Goal: Task Accomplishment & Management: Use online tool/utility

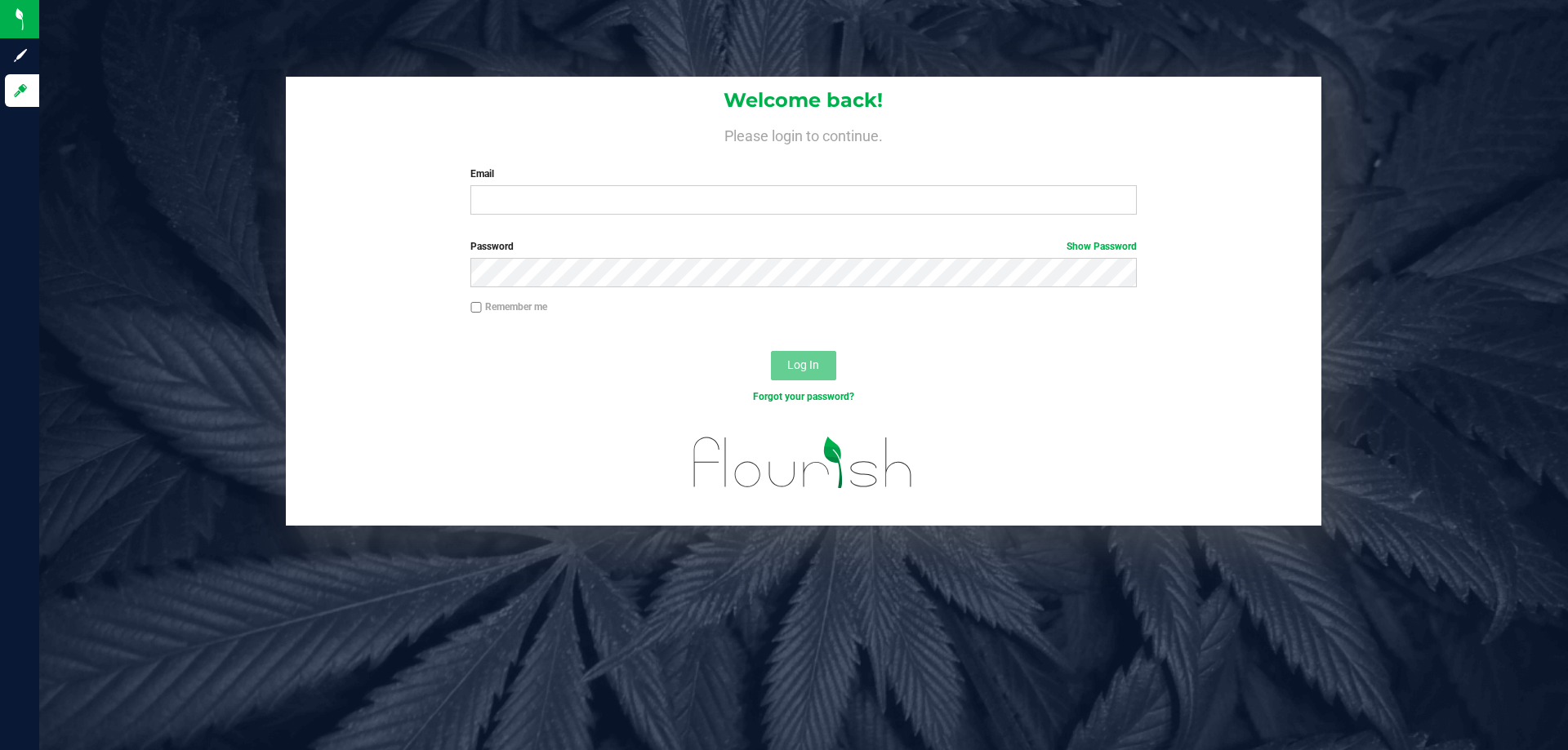
click at [674, 234] on form "Welcome back! Please login to continue. Email Required Please format your email…" at bounding box center [804, 301] width 1011 height 449
click at [672, 208] on input "Email" at bounding box center [803, 200] width 666 height 29
click at [711, 203] on input "Email" at bounding box center [803, 200] width 666 height 29
type input "[EMAIL_ADDRESS][DOMAIN_NAME]"
click at [771, 351] on button "Log In" at bounding box center [804, 366] width 66 height 29
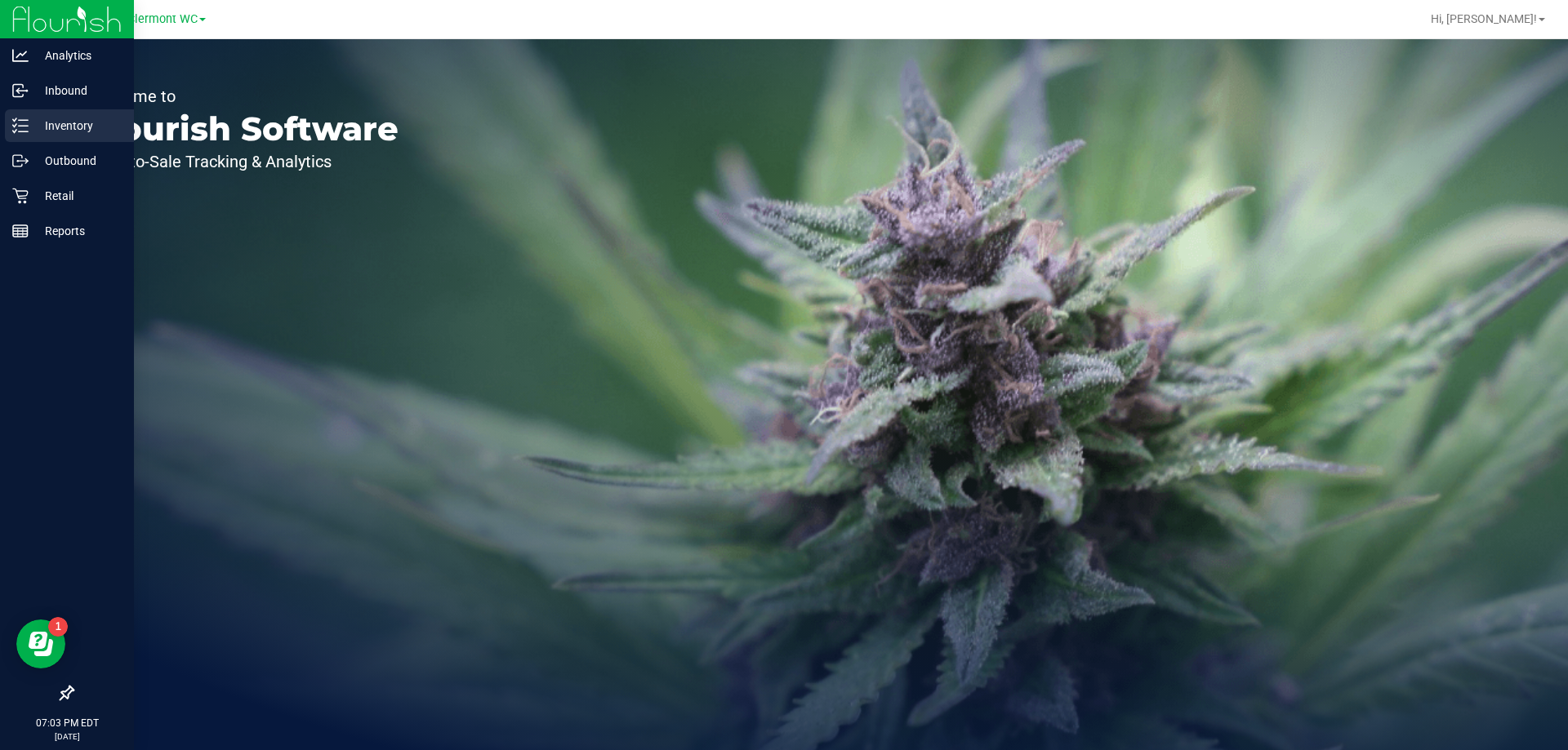
click at [52, 122] on p "Inventory" at bounding box center [78, 125] width 98 height 20
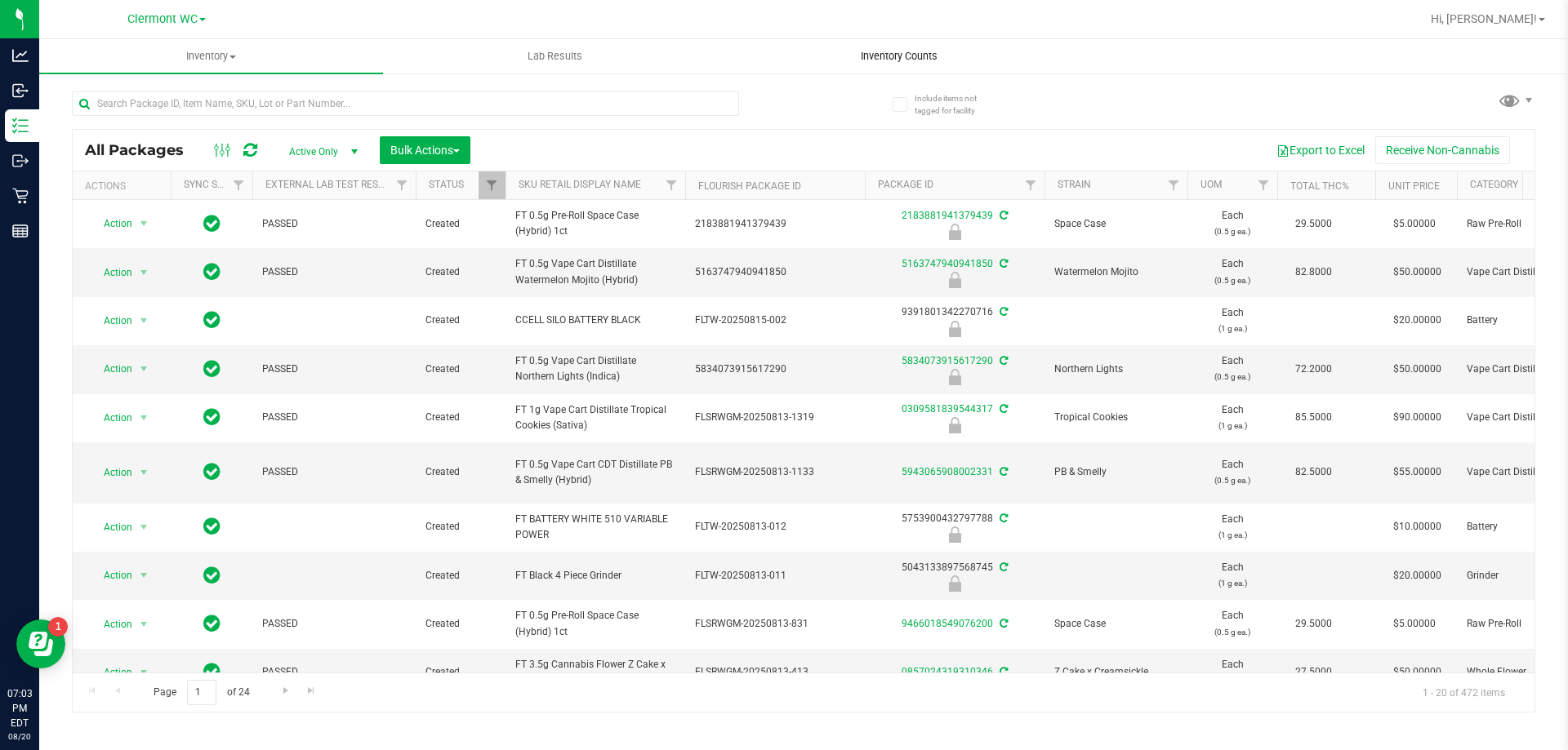
click at [915, 65] on uib-tab-heading "Inventory Counts" at bounding box center [899, 56] width 342 height 33
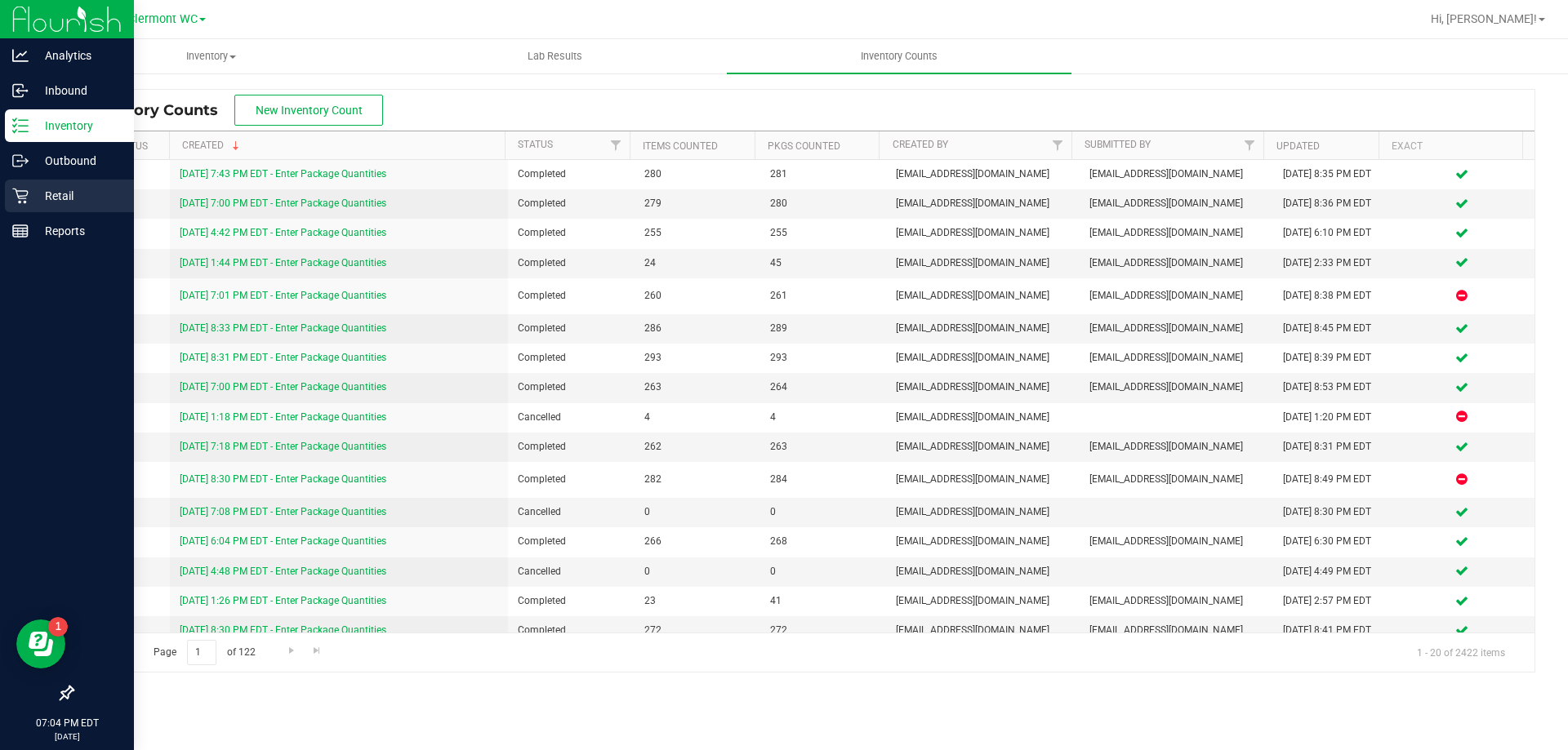
click at [28, 202] on icon at bounding box center [20, 196] width 16 height 16
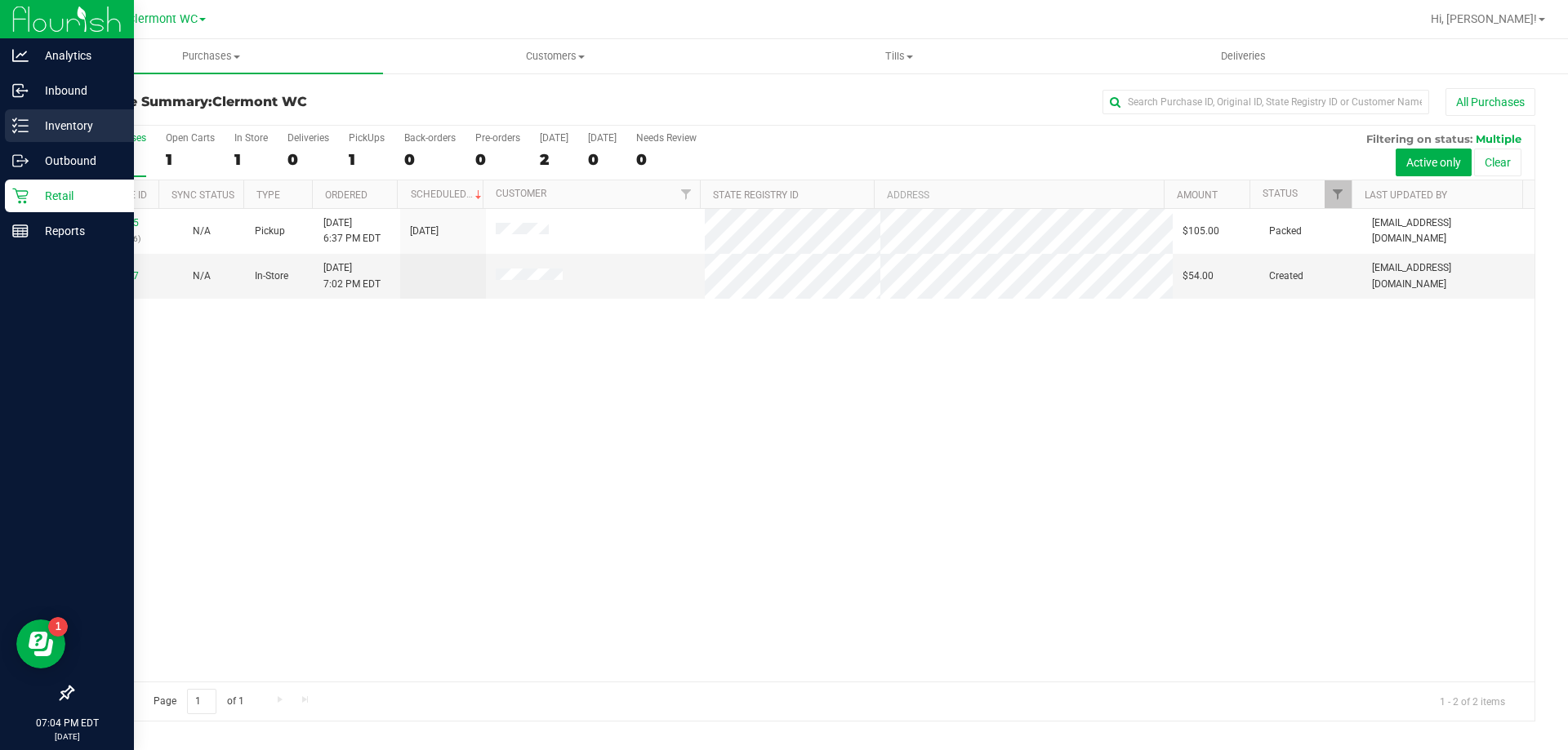
click at [34, 118] on p "Inventory" at bounding box center [78, 125] width 98 height 20
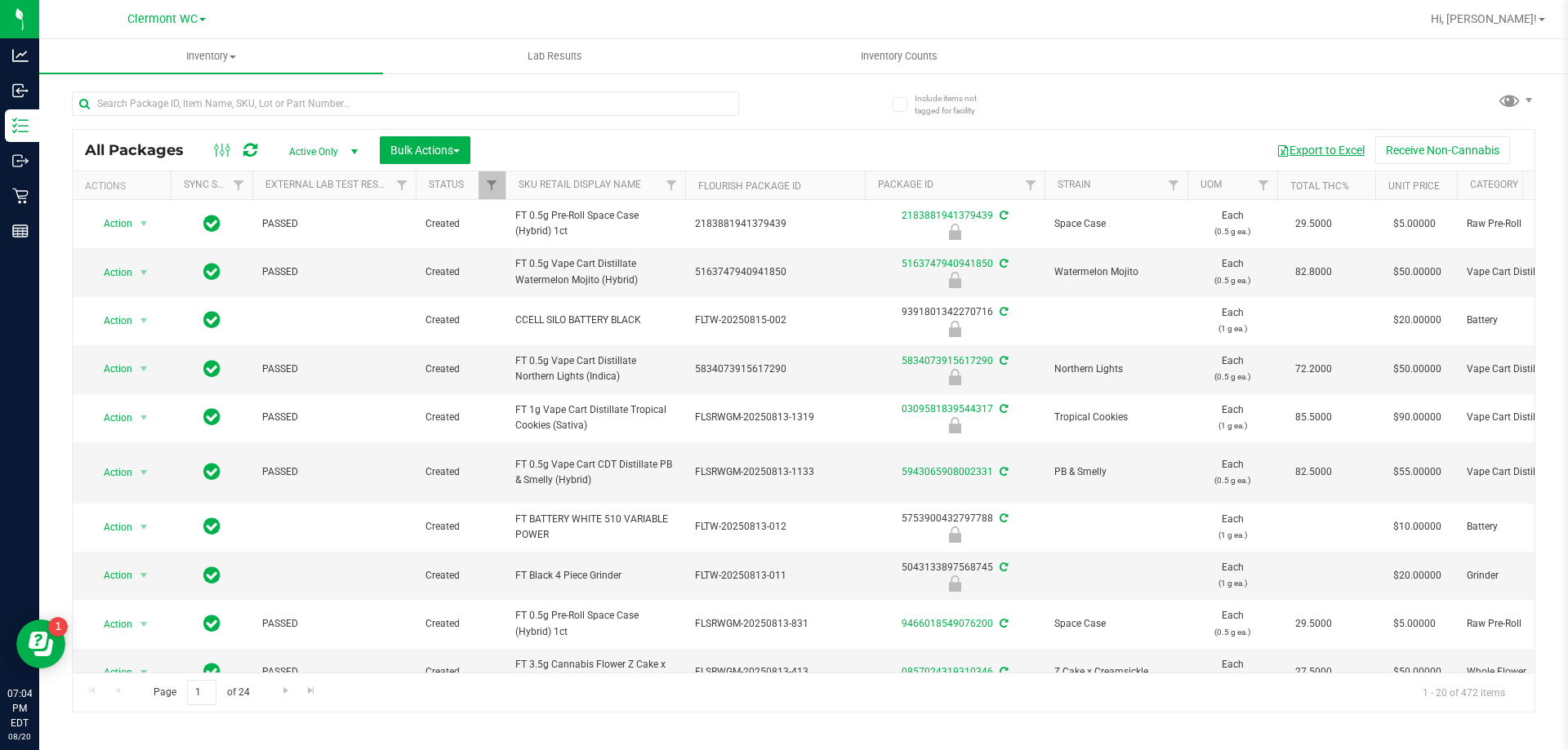
click at [1329, 147] on button "Export to Excel" at bounding box center [1320, 150] width 110 height 28
